Goal: Information Seeking & Learning: Learn about a topic

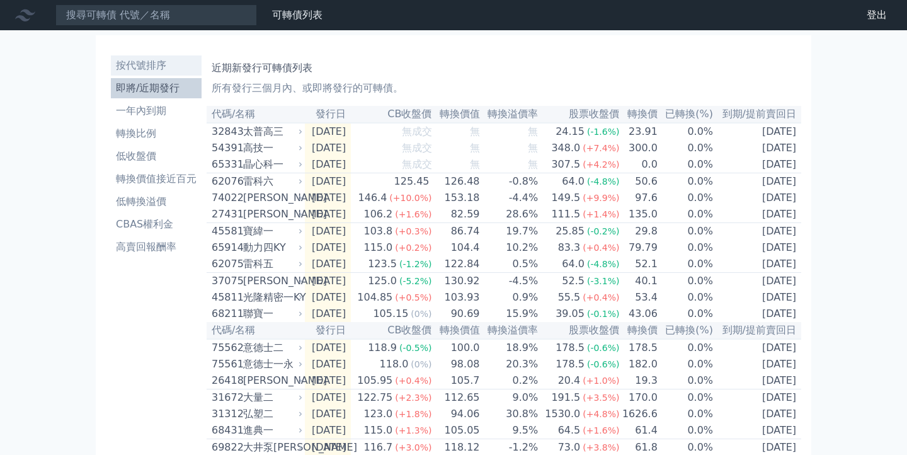
click at [148, 65] on li "按代號排序" at bounding box center [156, 65] width 91 height 15
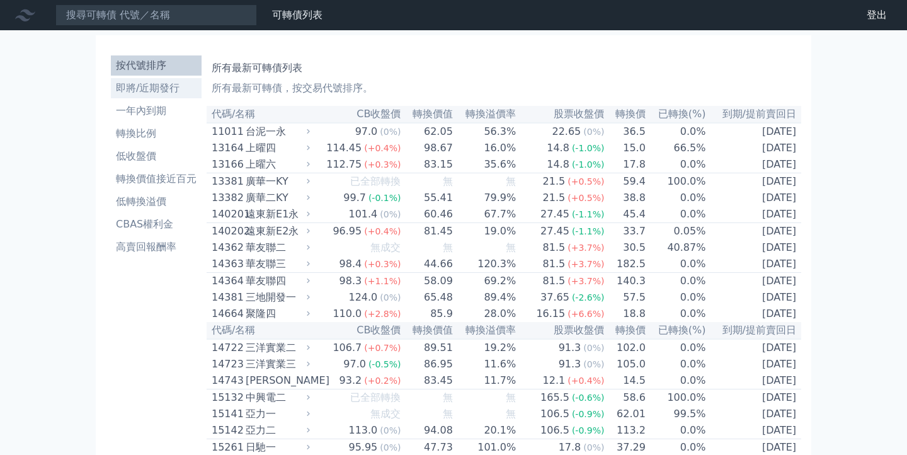
click at [156, 93] on li "即將/近期發行" at bounding box center [156, 88] width 91 height 15
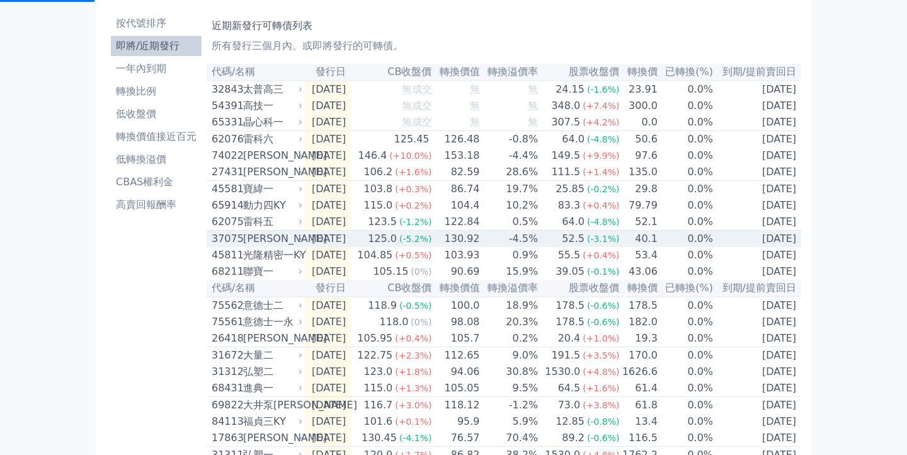
scroll to position [54, 0]
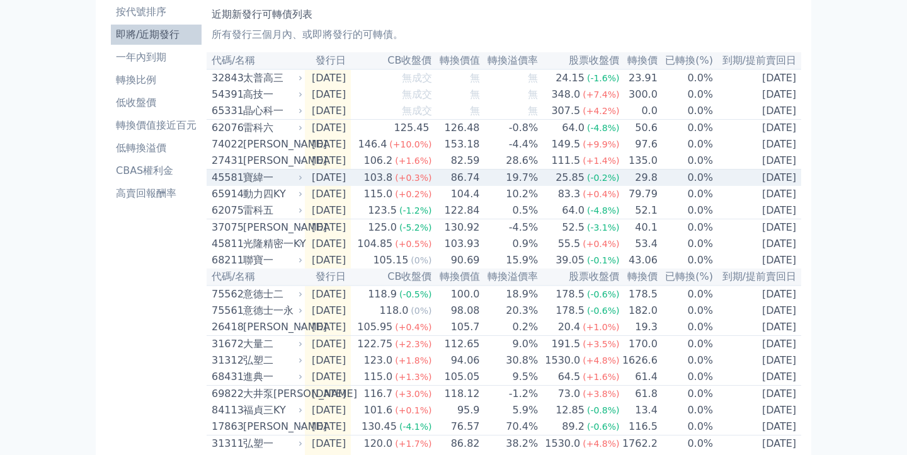
click at [329, 181] on td "[DATE]" at bounding box center [328, 177] width 46 height 17
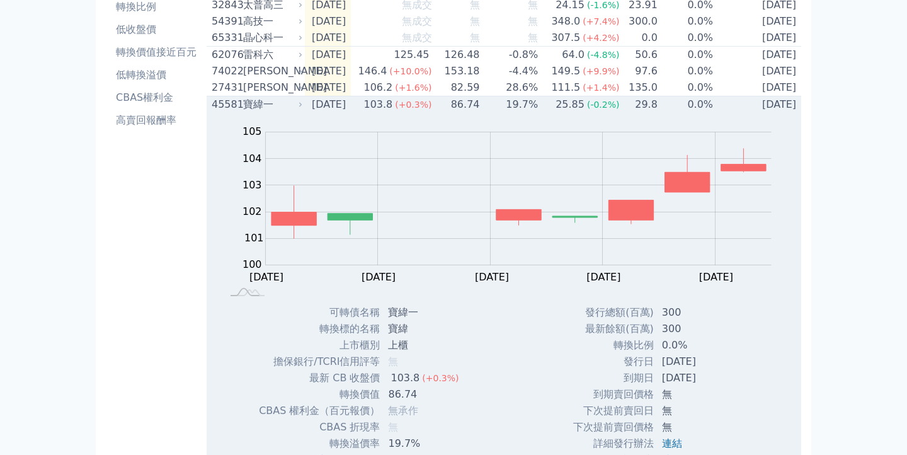
scroll to position [126, 0]
click at [346, 105] on td "[DATE]" at bounding box center [328, 105] width 46 height 17
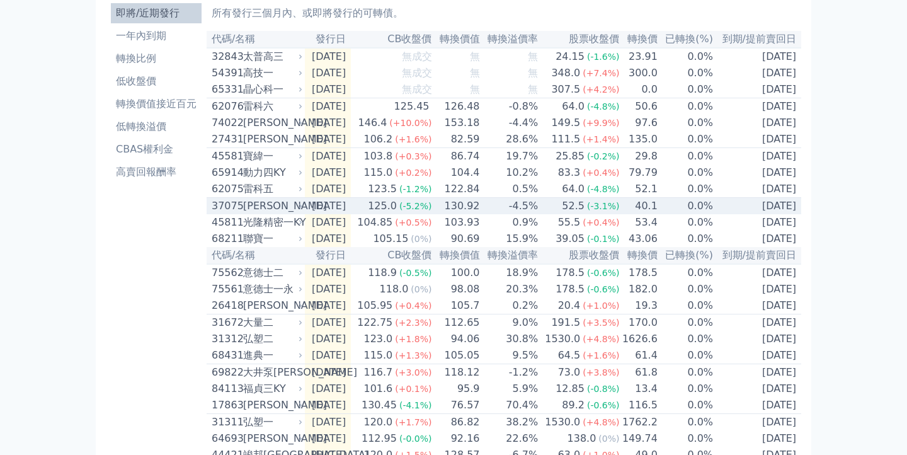
scroll to position [0, 0]
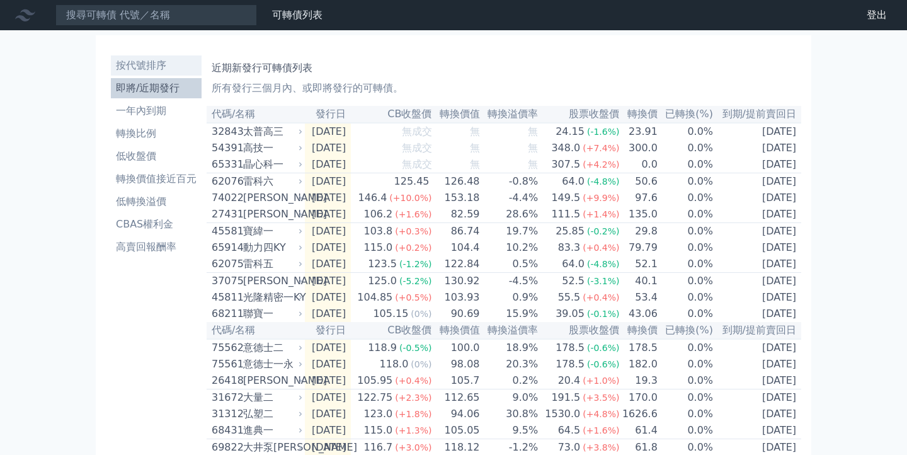
click at [184, 64] on li "按代號排序" at bounding box center [156, 65] width 91 height 15
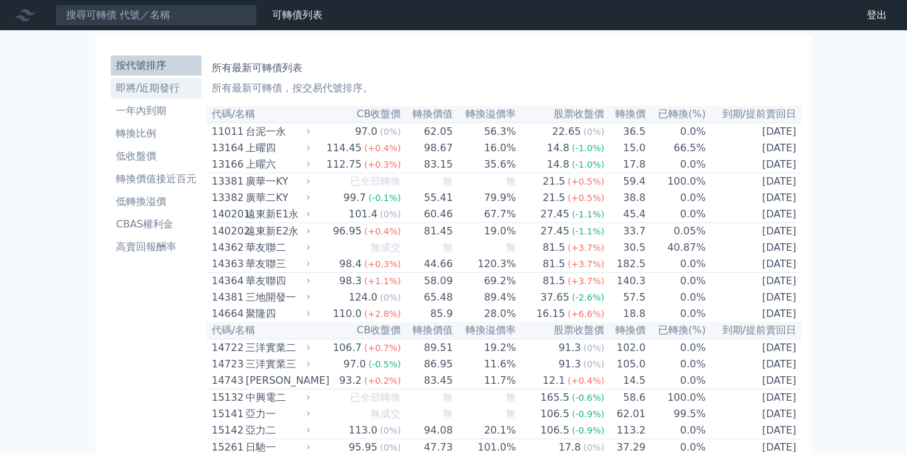
click at [155, 95] on li "即將/近期發行" at bounding box center [156, 88] width 91 height 15
